Goal: Book appointment/travel/reservation

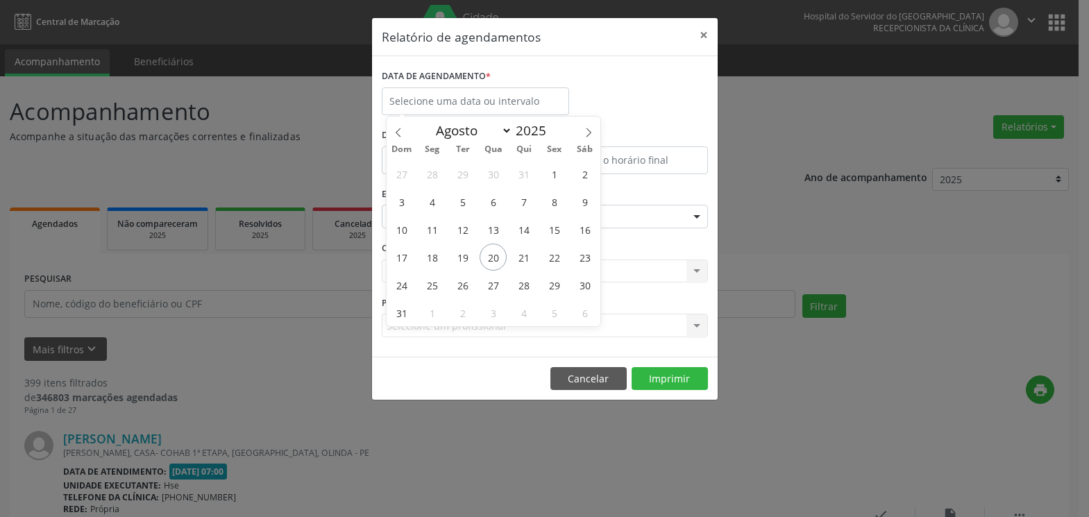
select select "7"
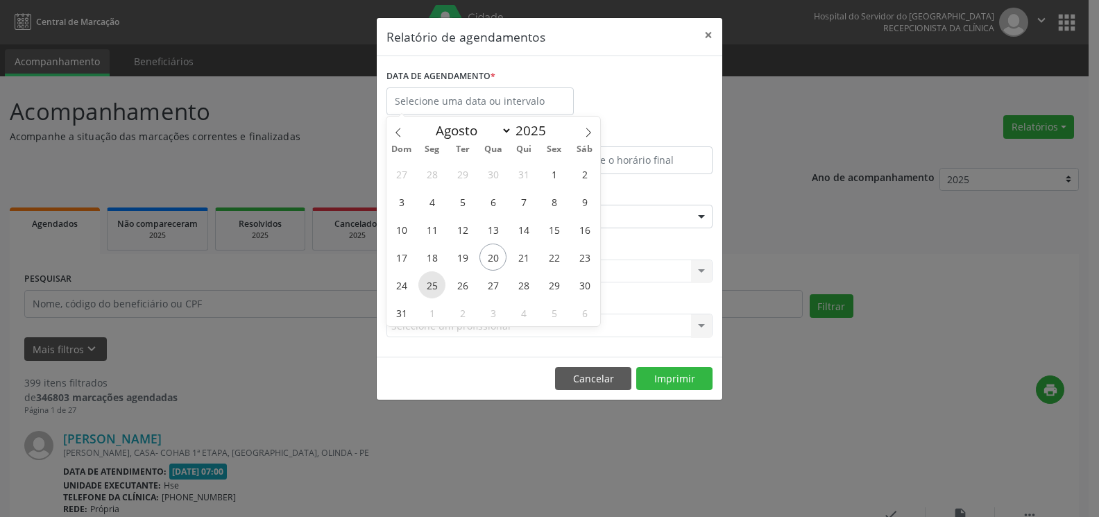
click at [432, 284] on span "25" at bounding box center [431, 284] width 27 height 27
type input "[DATE]"
click at [552, 285] on span "29" at bounding box center [553, 284] width 27 height 27
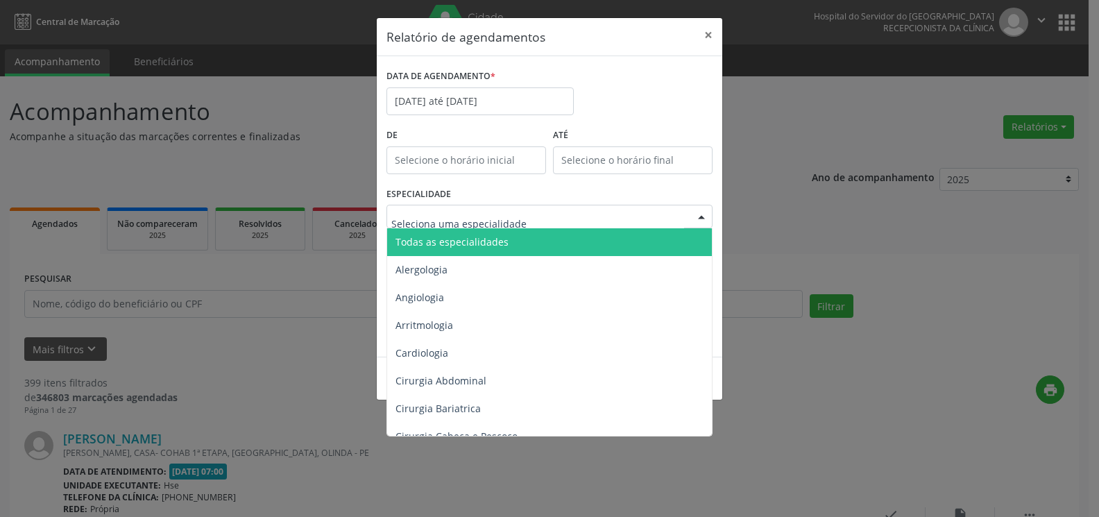
click at [536, 216] on div at bounding box center [549, 217] width 326 height 24
click at [527, 237] on span "Todas as especialidades" at bounding box center [550, 242] width 327 height 28
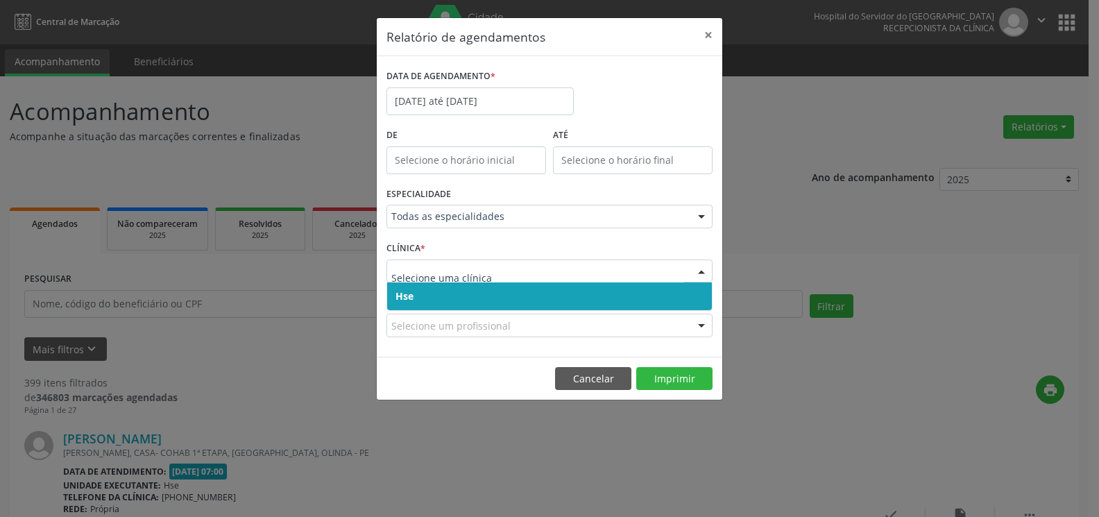
click at [509, 296] on span "Hse" at bounding box center [549, 296] width 325 height 28
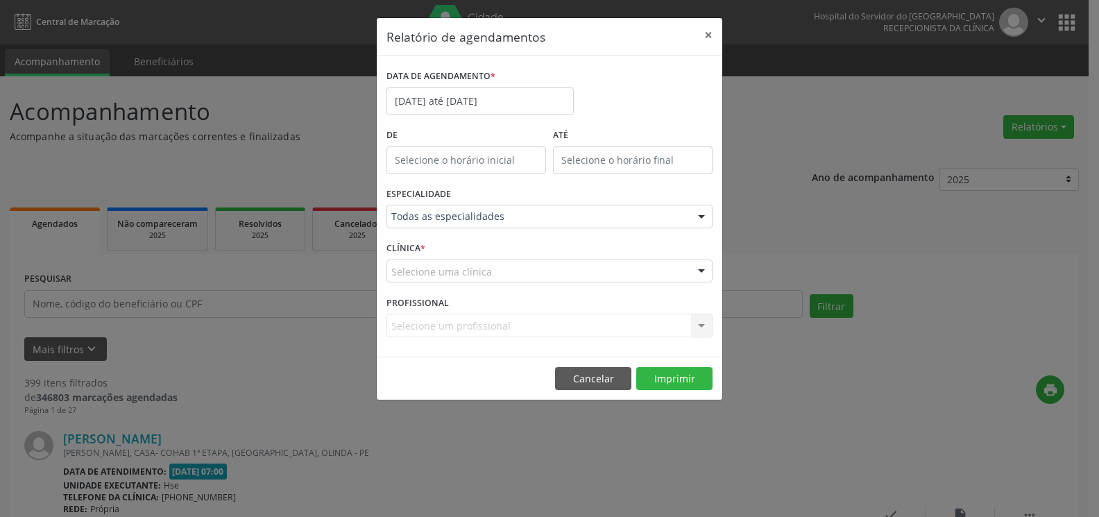
click at [513, 274] on div "Selecione uma clínica" at bounding box center [549, 271] width 326 height 24
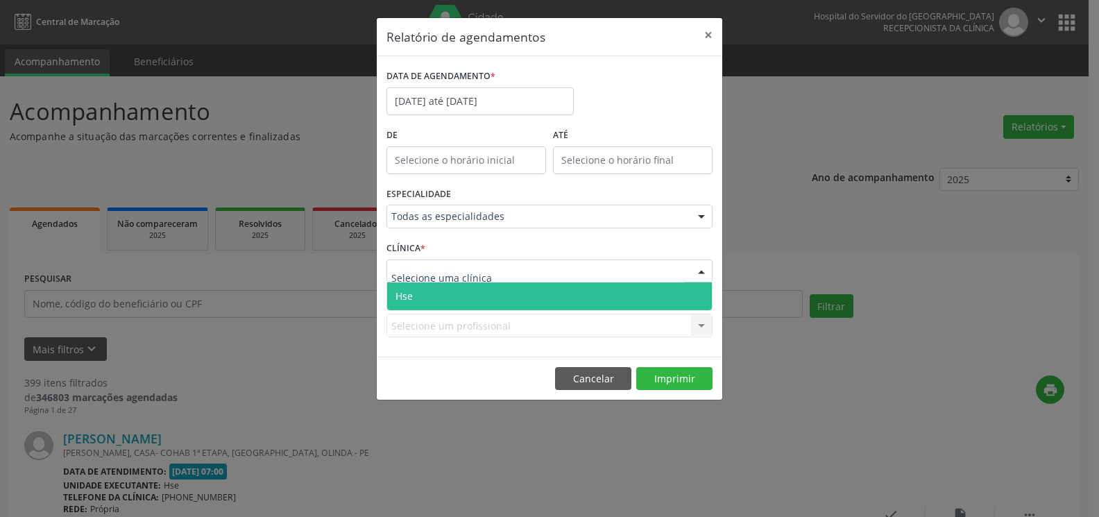
click at [510, 296] on span "Hse" at bounding box center [549, 296] width 325 height 28
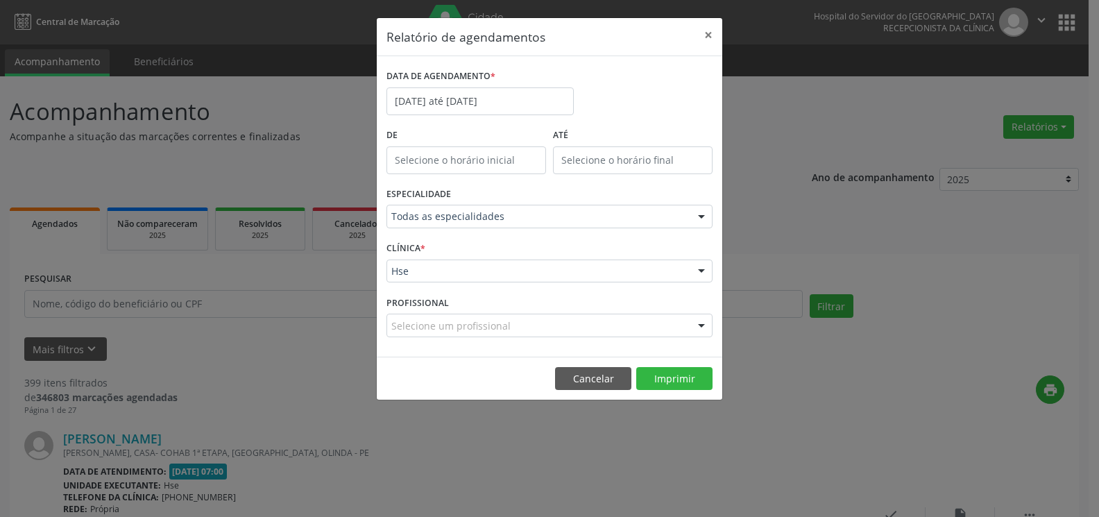
click at [508, 332] on div "Selecione um profissional" at bounding box center [549, 326] width 326 height 24
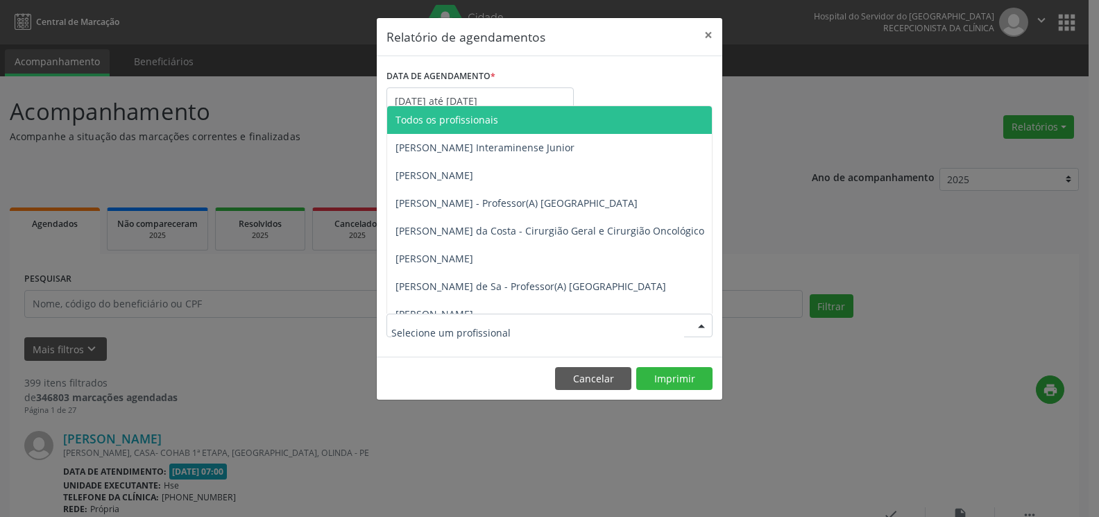
click at [484, 119] on span "Todos os profissionais" at bounding box center [446, 119] width 103 height 13
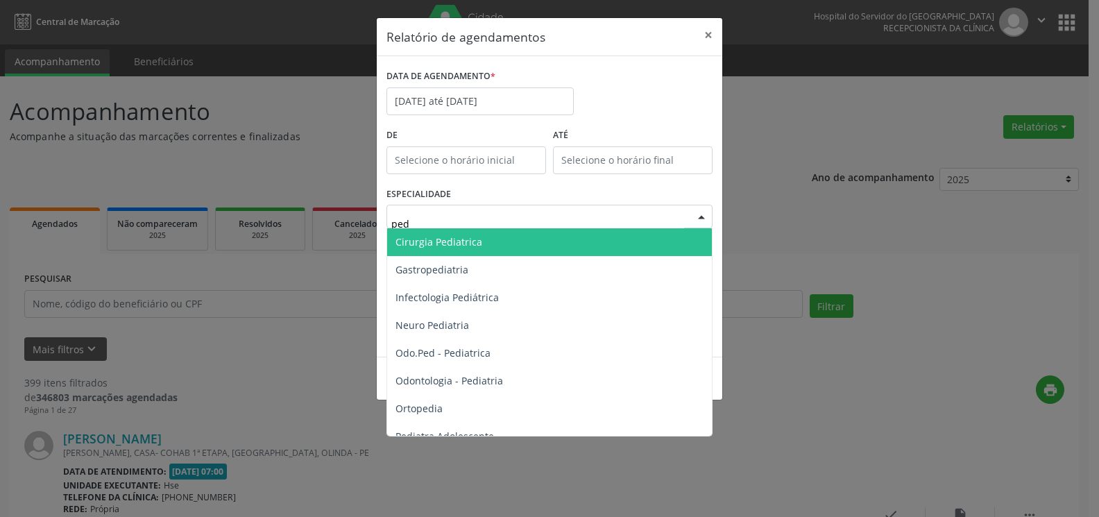
type input "pedi"
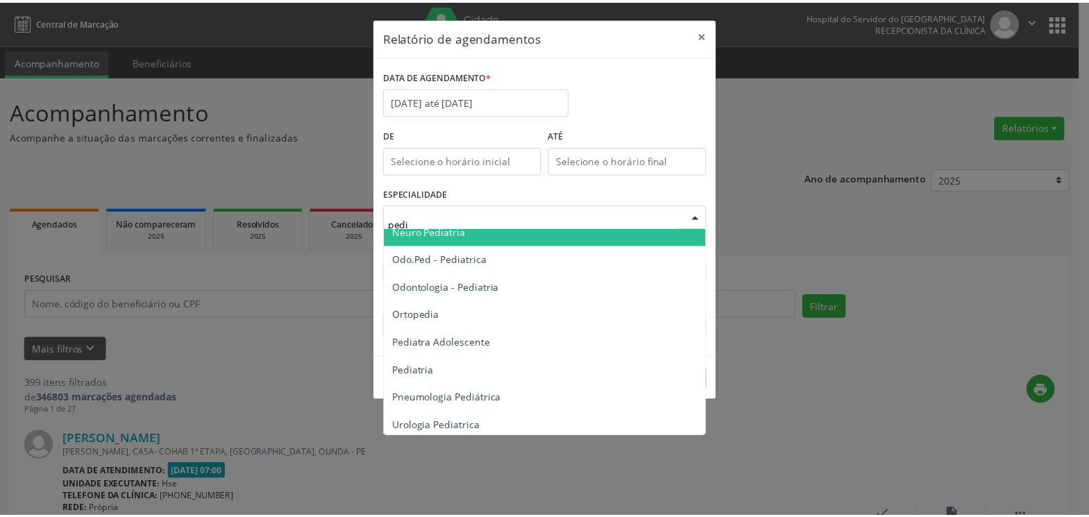
scroll to position [98, 0]
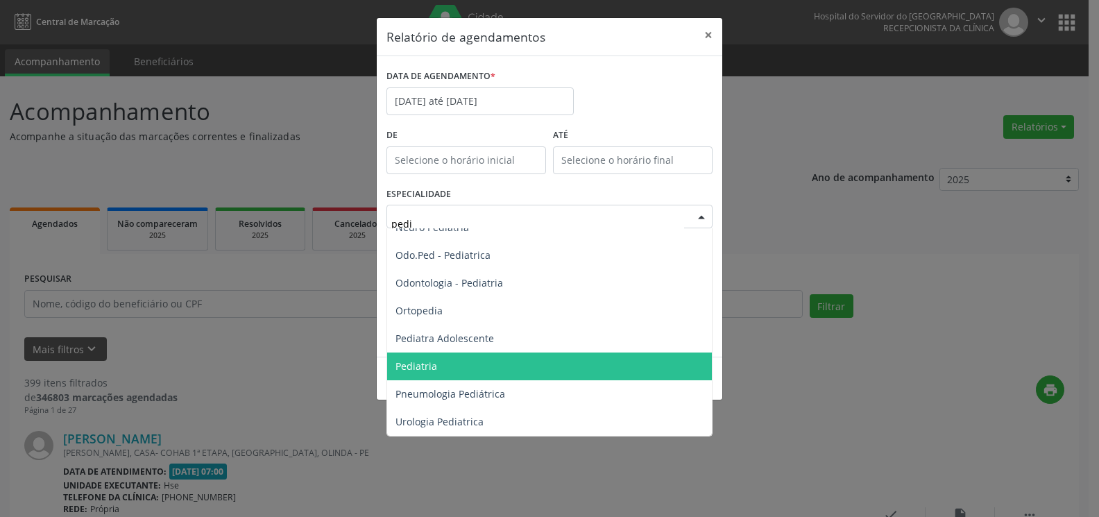
click at [505, 356] on span "Pediatria" at bounding box center [549, 366] width 325 height 28
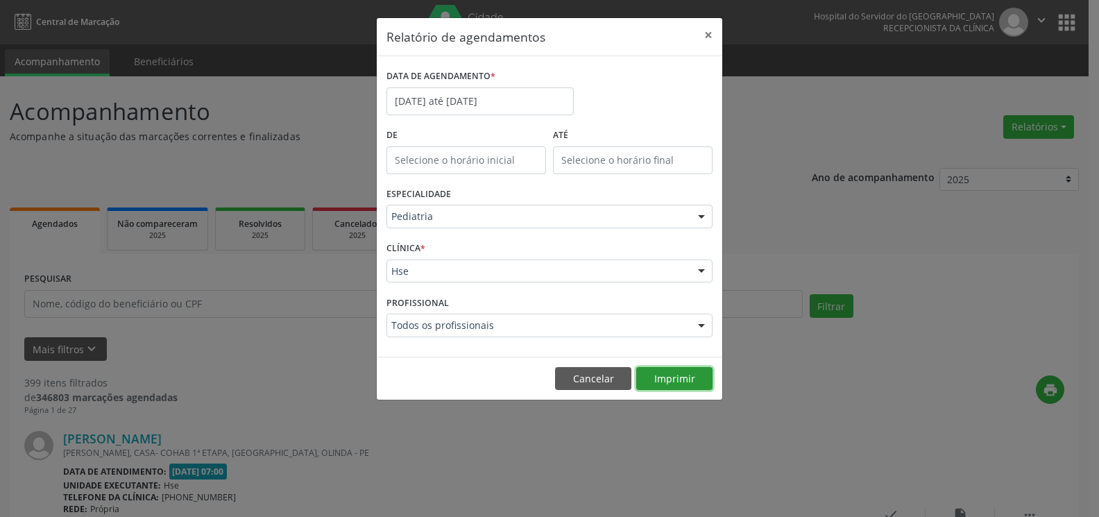
click at [672, 372] on button "Imprimir" at bounding box center [674, 379] width 76 height 24
click at [710, 32] on button "×" at bounding box center [708, 35] width 28 height 34
